Goal: Check status: Check status

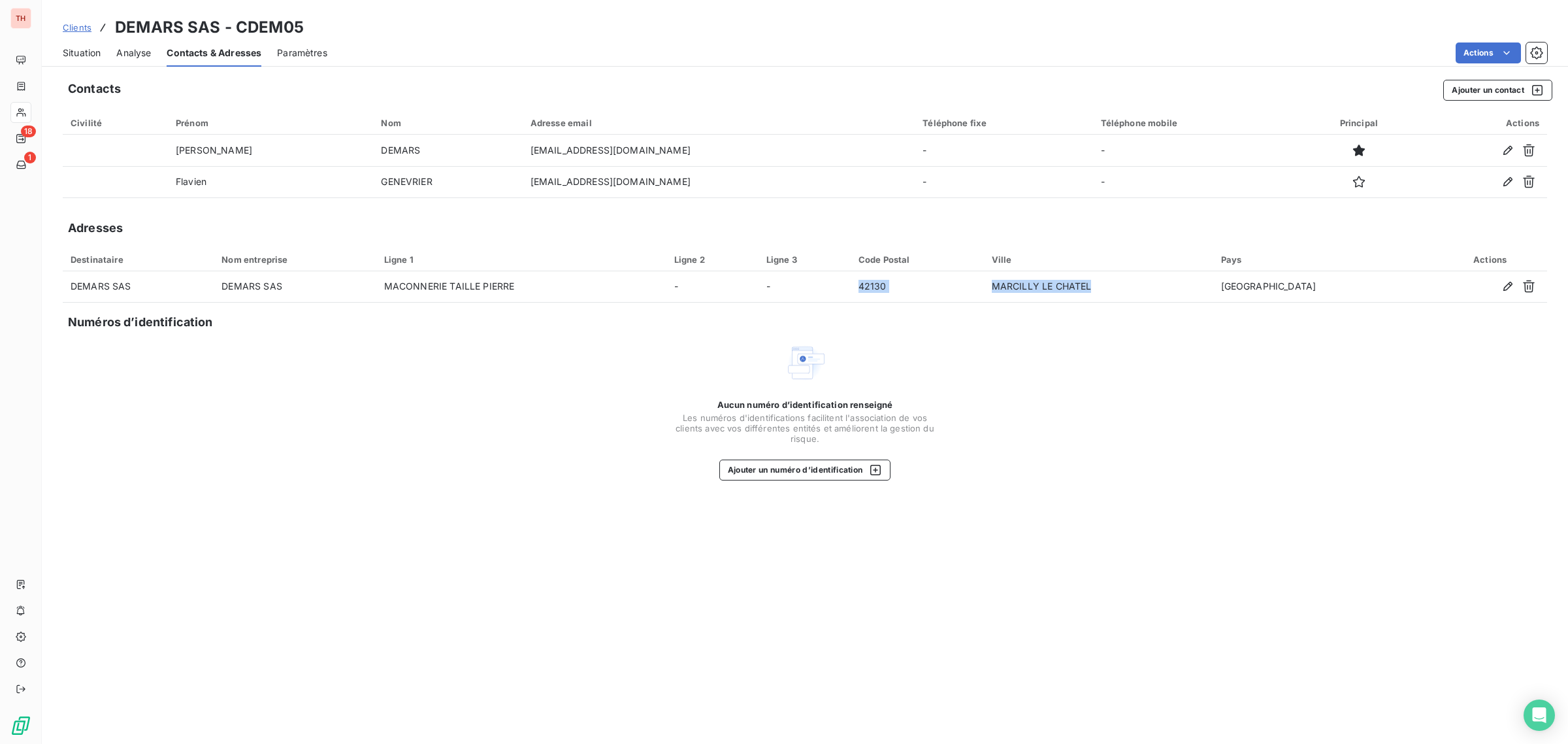
click at [79, 28] on span "Clients" at bounding box center [77, 27] width 29 height 10
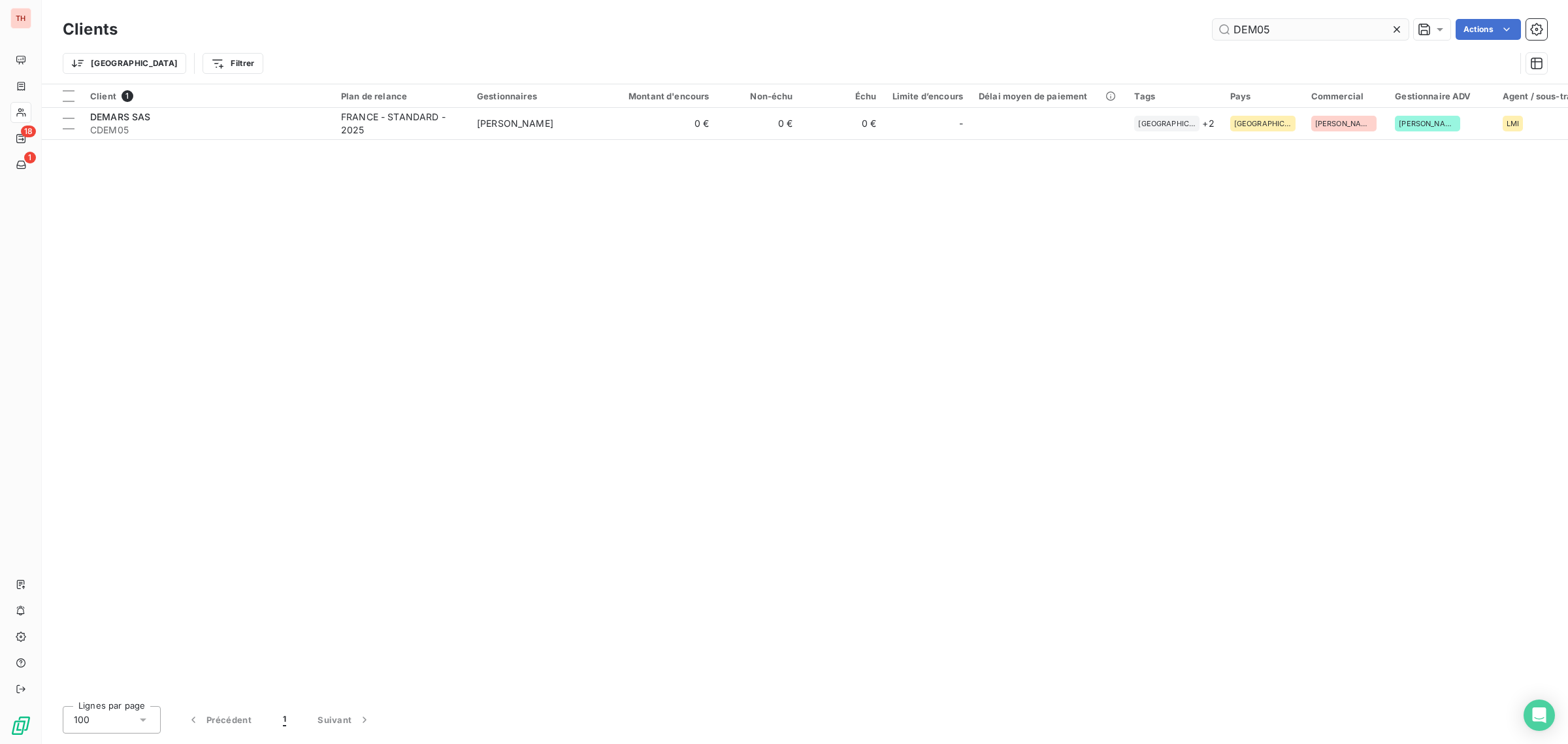
drag, startPoint x: 1229, startPoint y: 25, endPoint x: 1216, endPoint y: 25, distance: 13.0
click at [1216, 25] on input "DEM05" at bounding box center [1310, 29] width 196 height 21
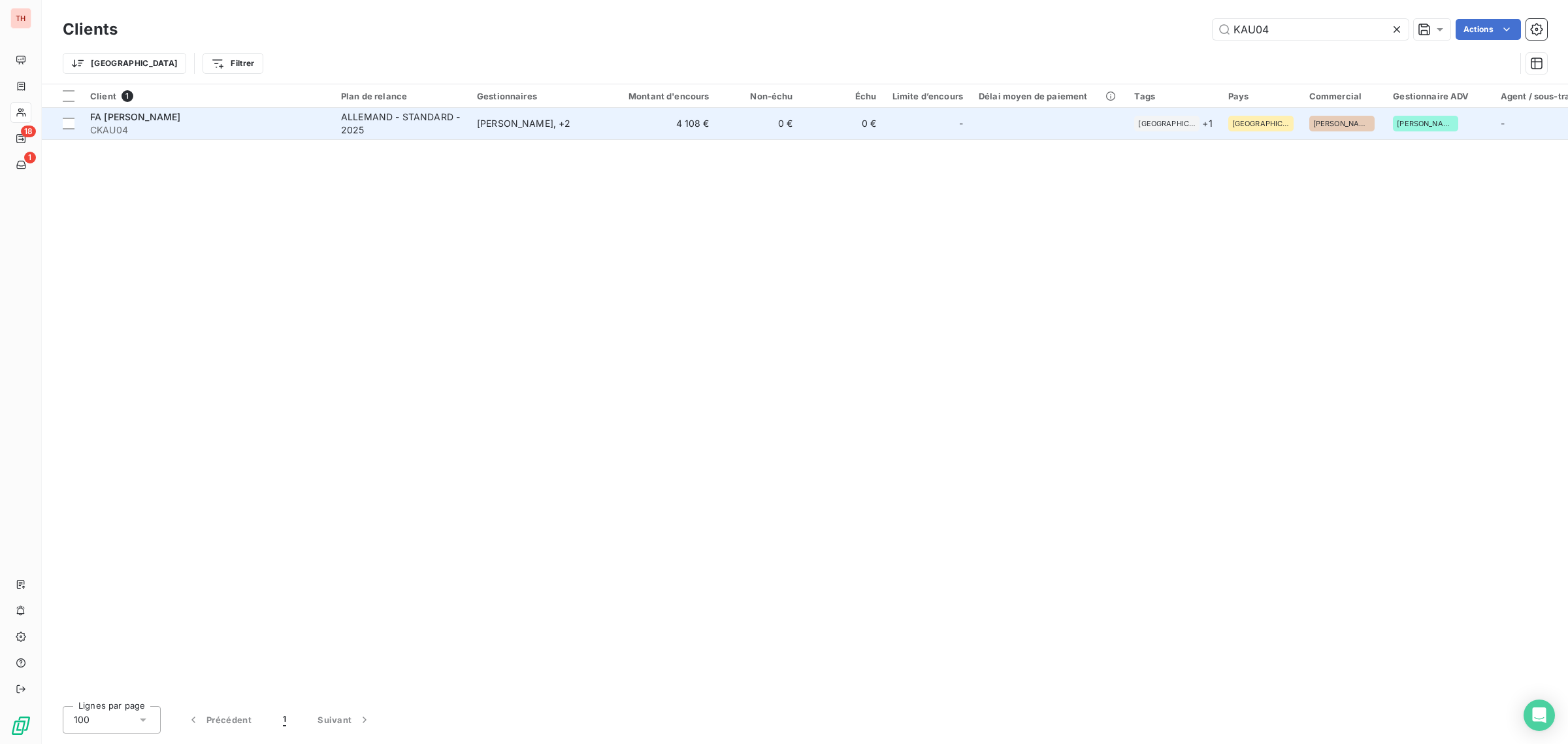
type input "KAU04"
click at [389, 125] on div "ALLEMAND - STANDARD - 2025" at bounding box center [402, 123] width 121 height 26
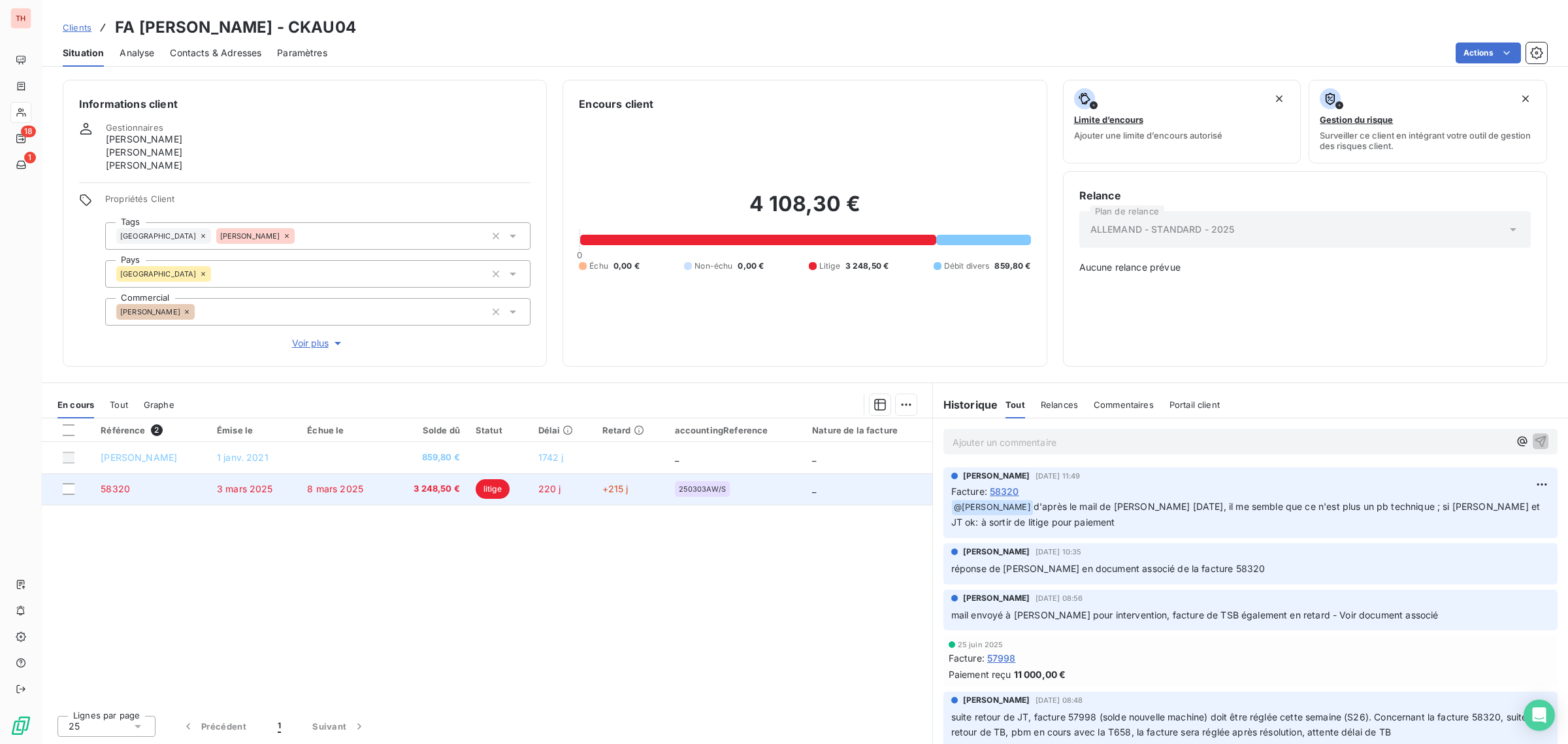
click at [242, 495] on td "3 mars 2025" at bounding box center [255, 489] width 90 height 32
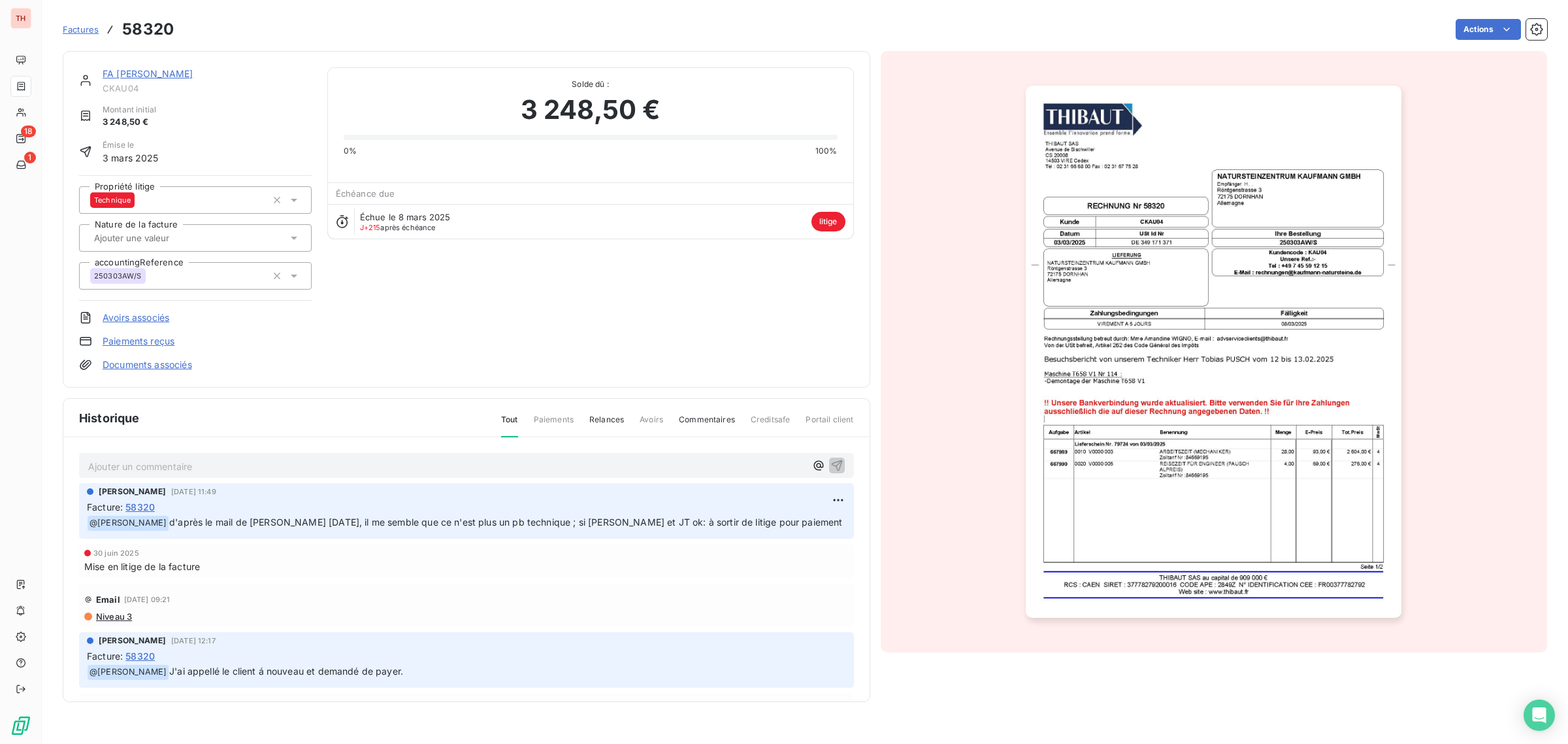
click at [165, 364] on link "Documents associés" at bounding box center [147, 364] width 90 height 13
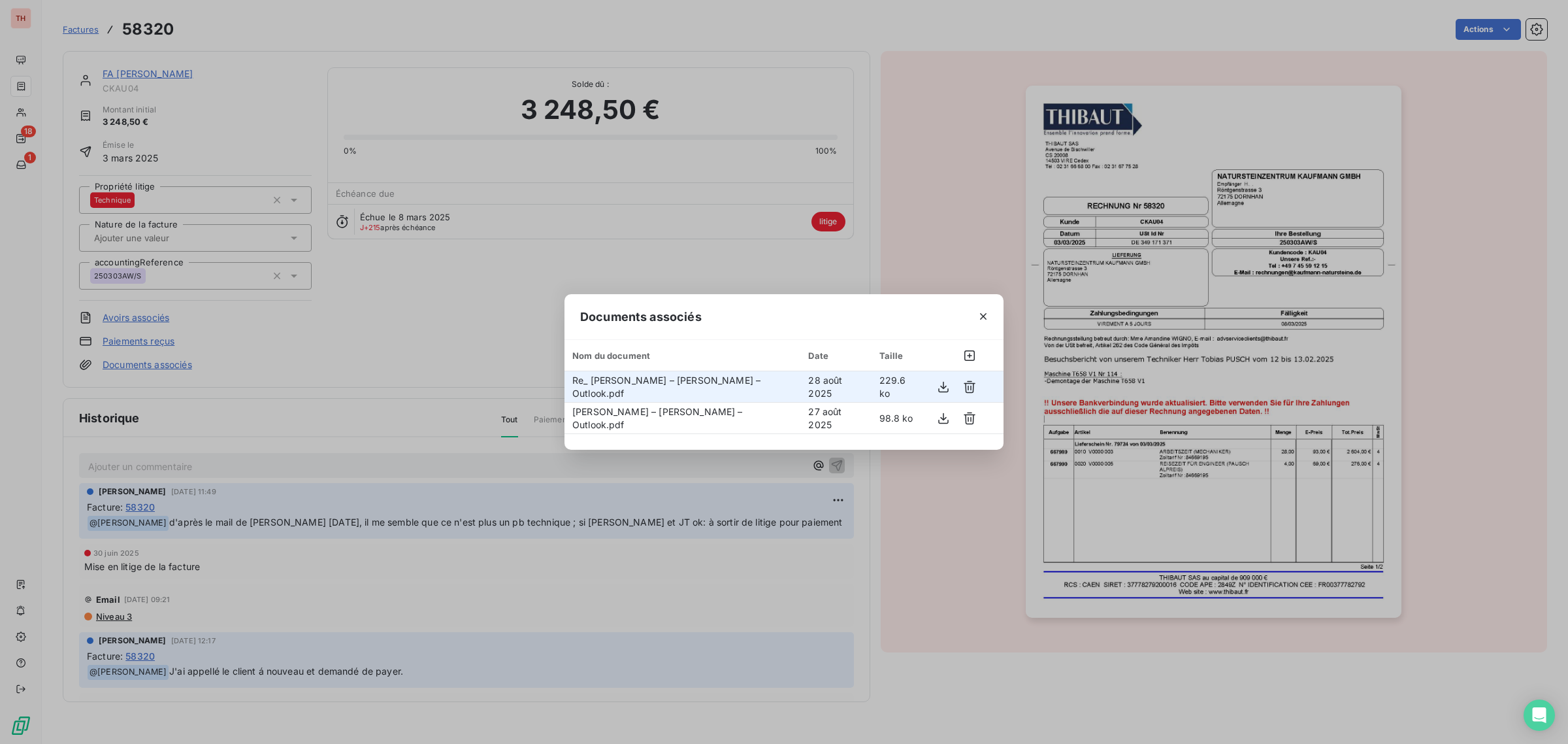
click at [642, 383] on span "Re_ [PERSON_NAME] – [PERSON_NAME] – Outlook.pdf" at bounding box center [666, 387] width 188 height 24
click at [938, 384] on icon "button" at bounding box center [943, 387] width 13 height 13
click at [983, 319] on icon "button" at bounding box center [983, 316] width 13 height 13
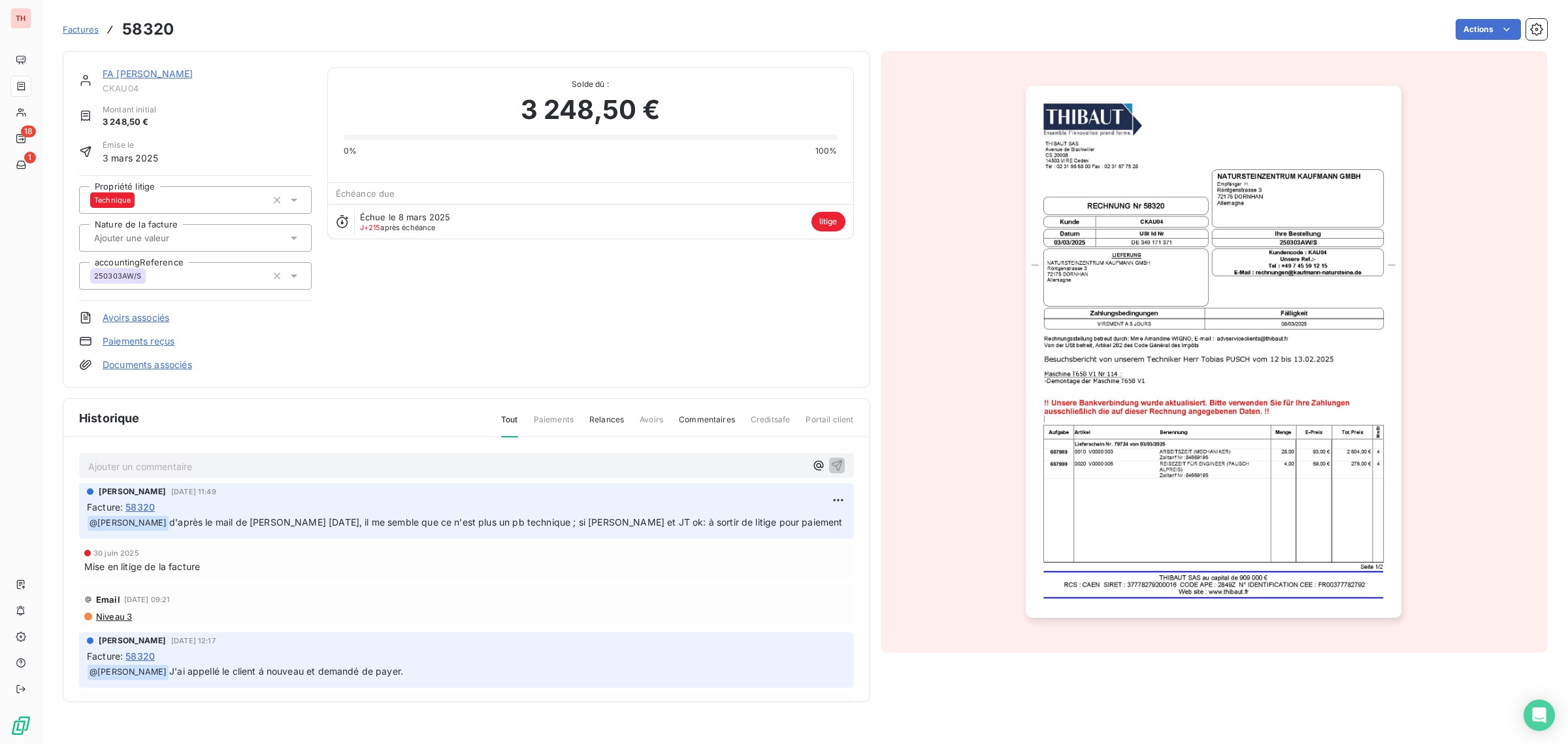
click at [179, 72] on link "FA [PERSON_NAME]" at bounding box center [148, 74] width 90 height 11
